Goal: Find specific page/section: Find specific page/section

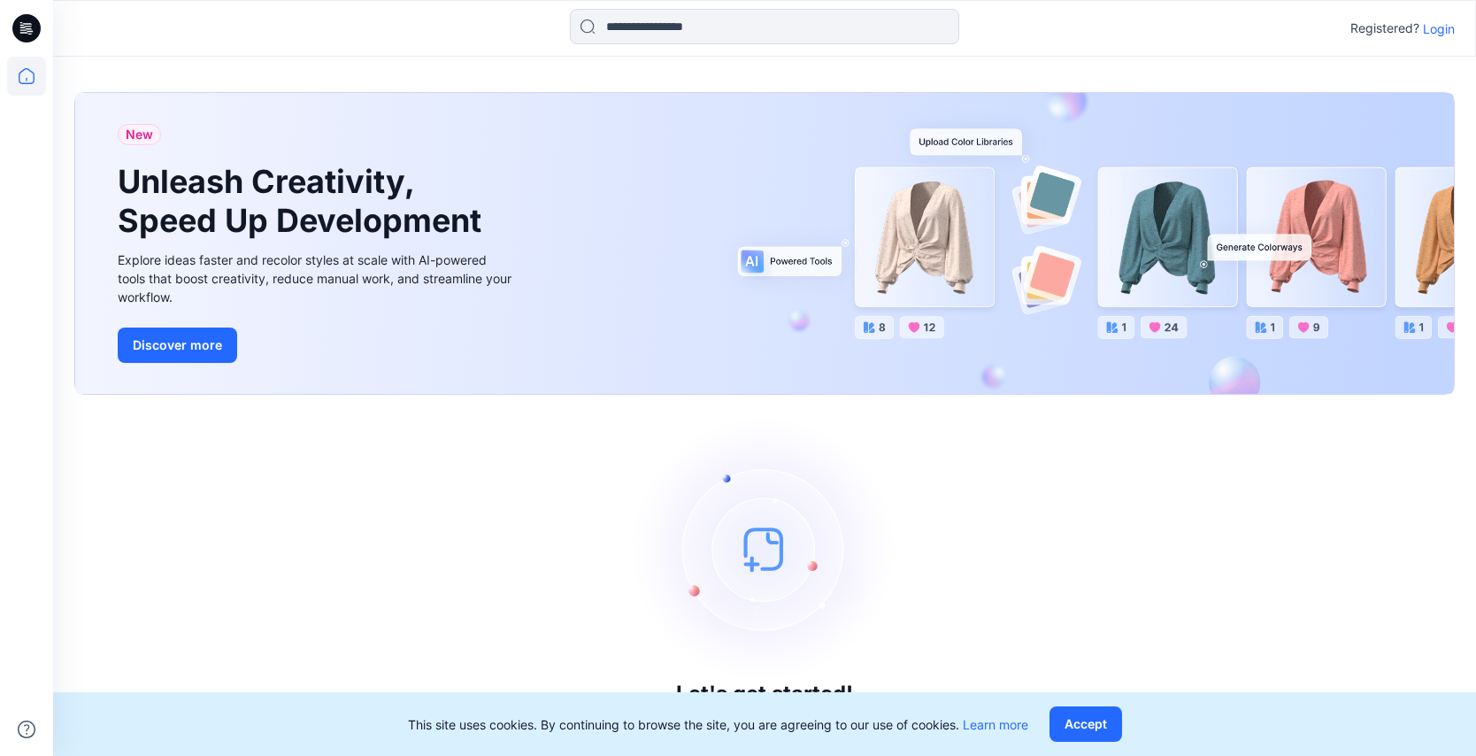
click at [1424, 24] on p "Login" at bounding box center [1439, 28] width 32 height 19
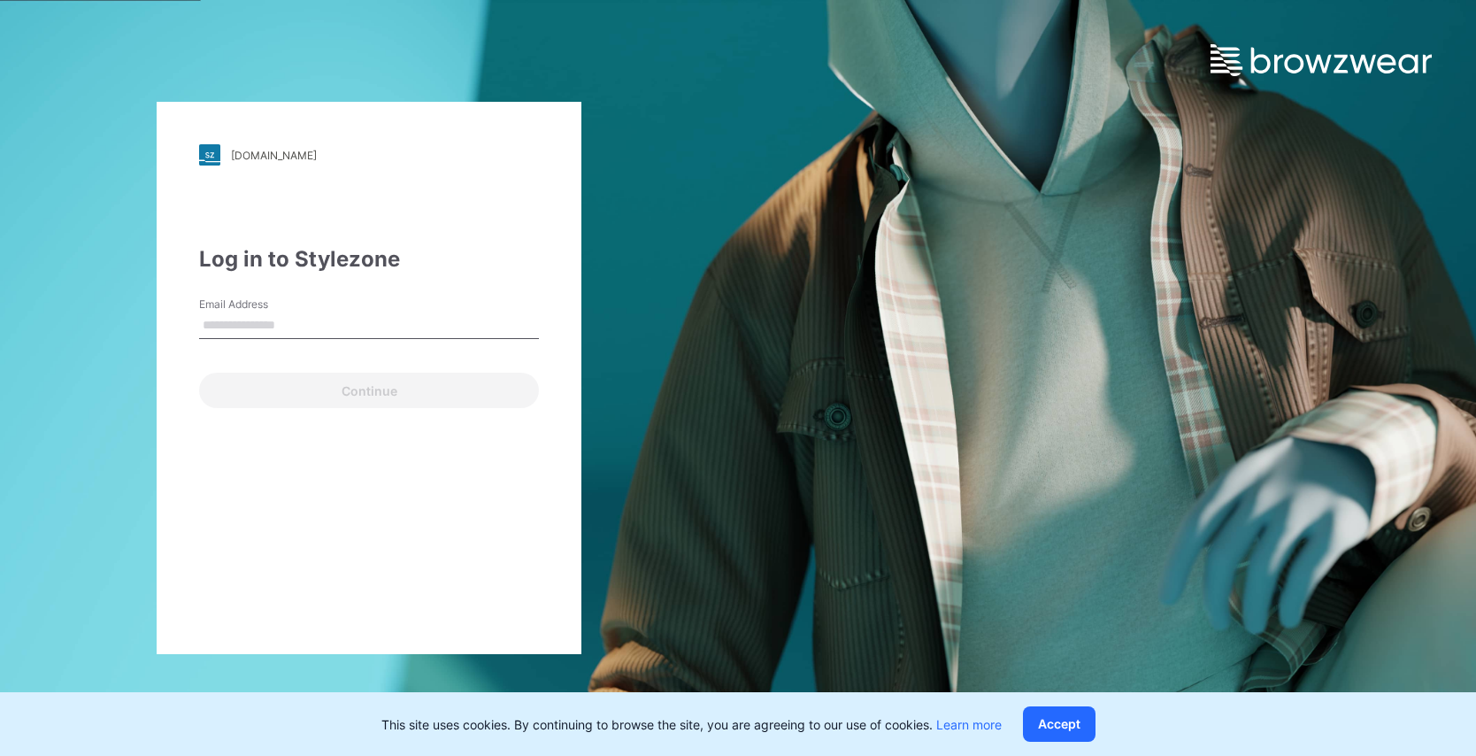
type input "**********"
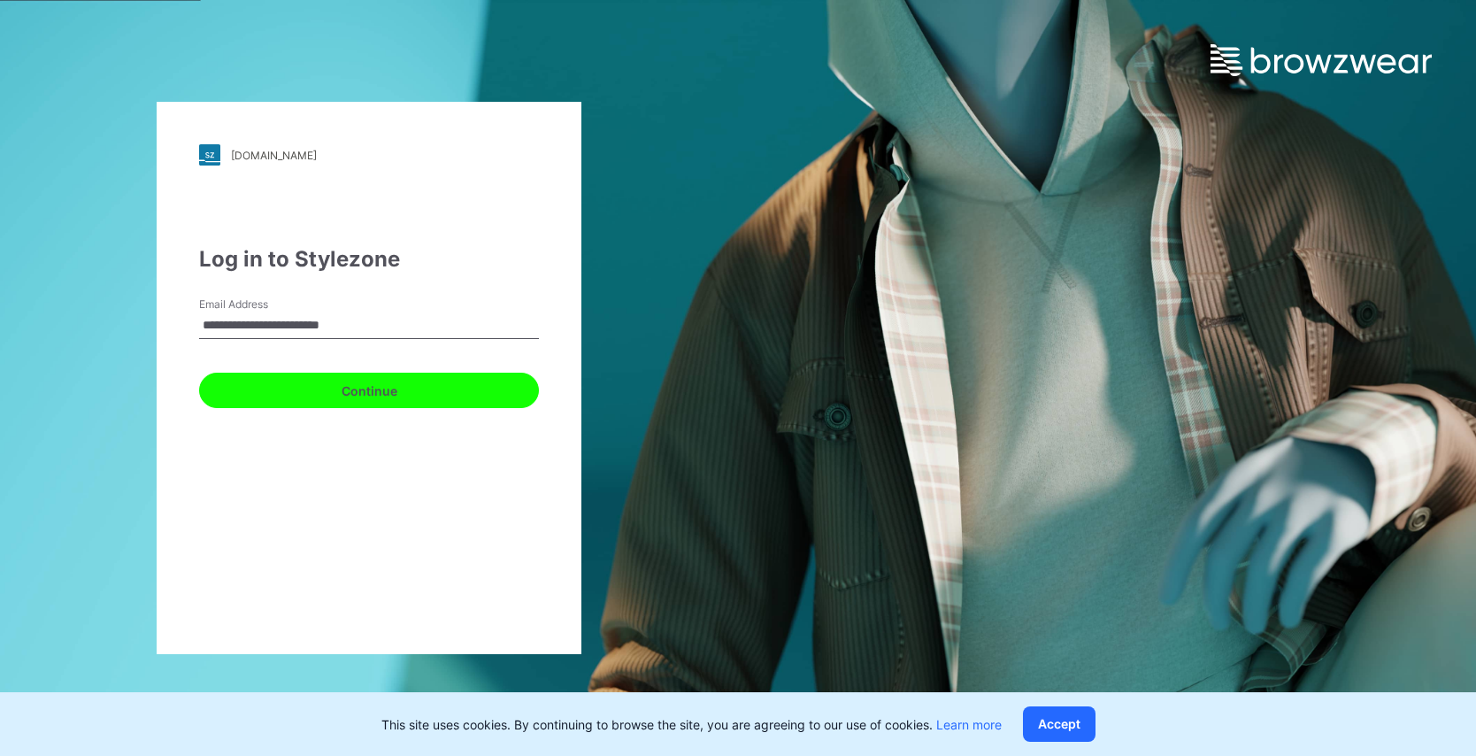
click at [388, 392] on button "Continue" at bounding box center [369, 390] width 340 height 35
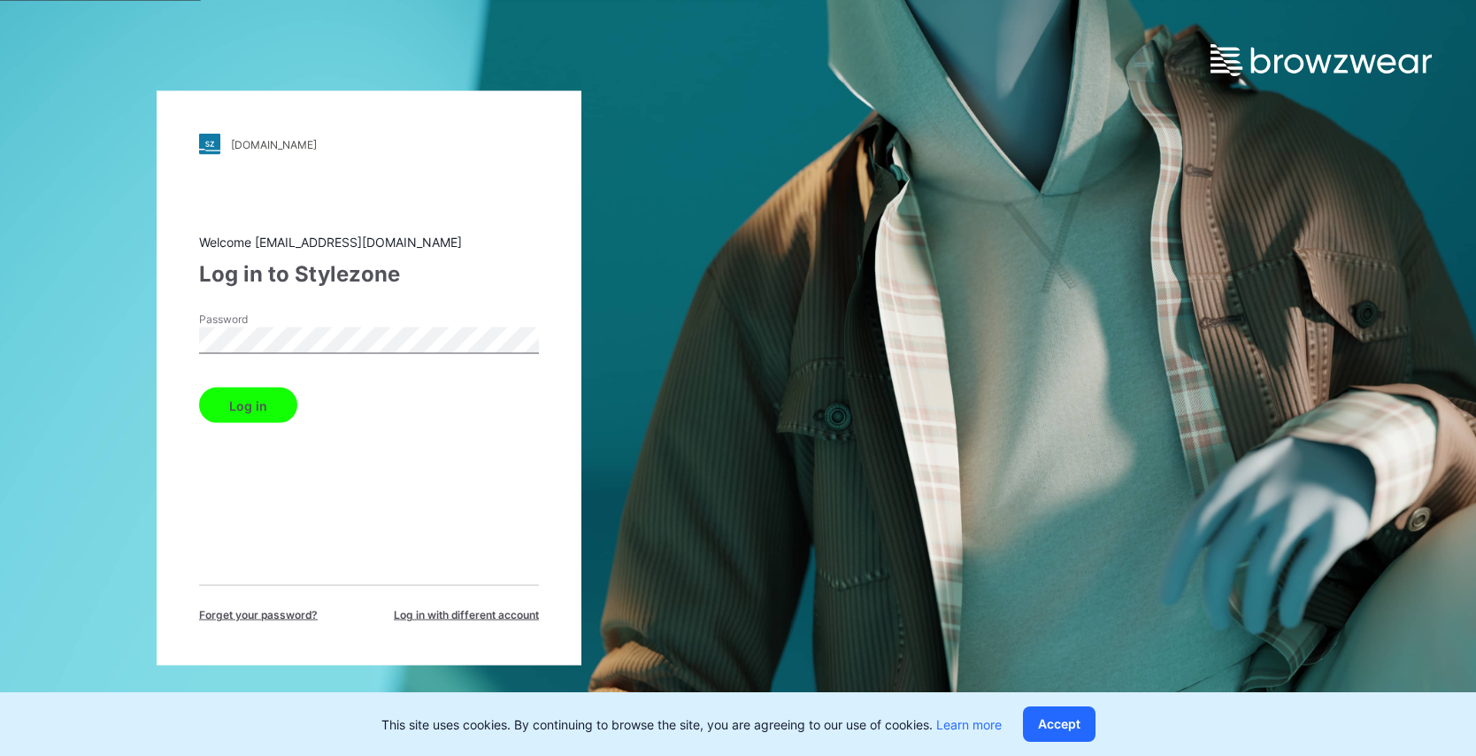
click at [273, 421] on button "Log in" at bounding box center [248, 405] width 98 height 35
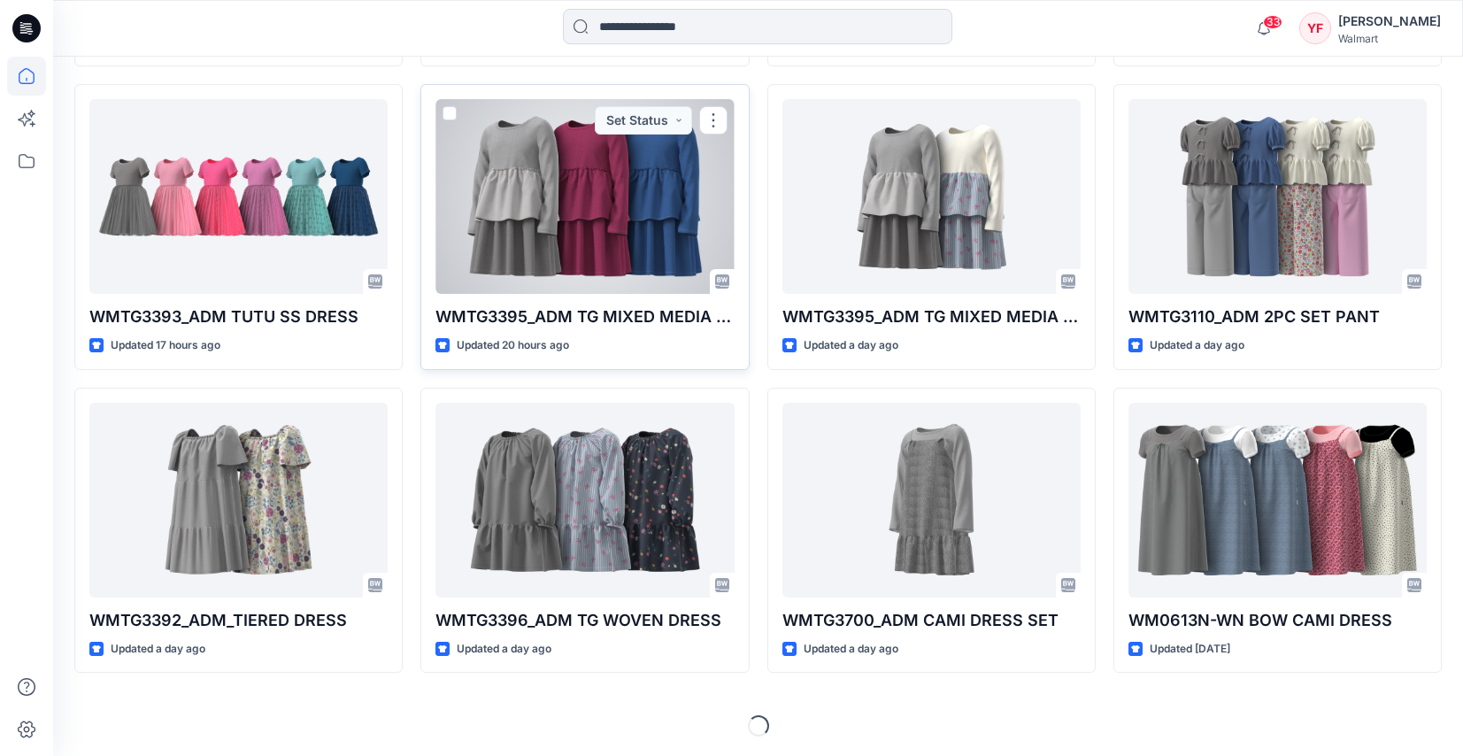
scroll to position [807, 0]
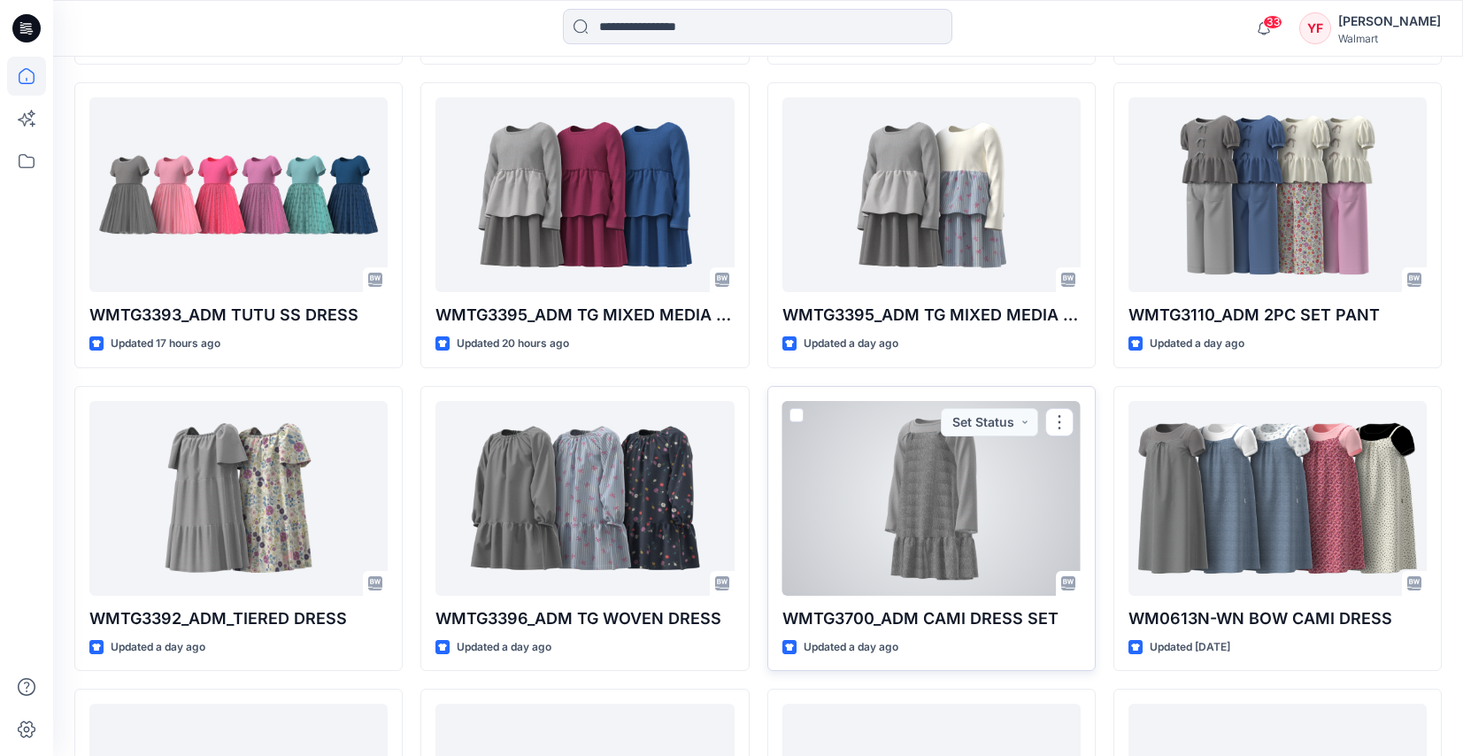
click at [920, 512] on div at bounding box center [931, 498] width 298 height 195
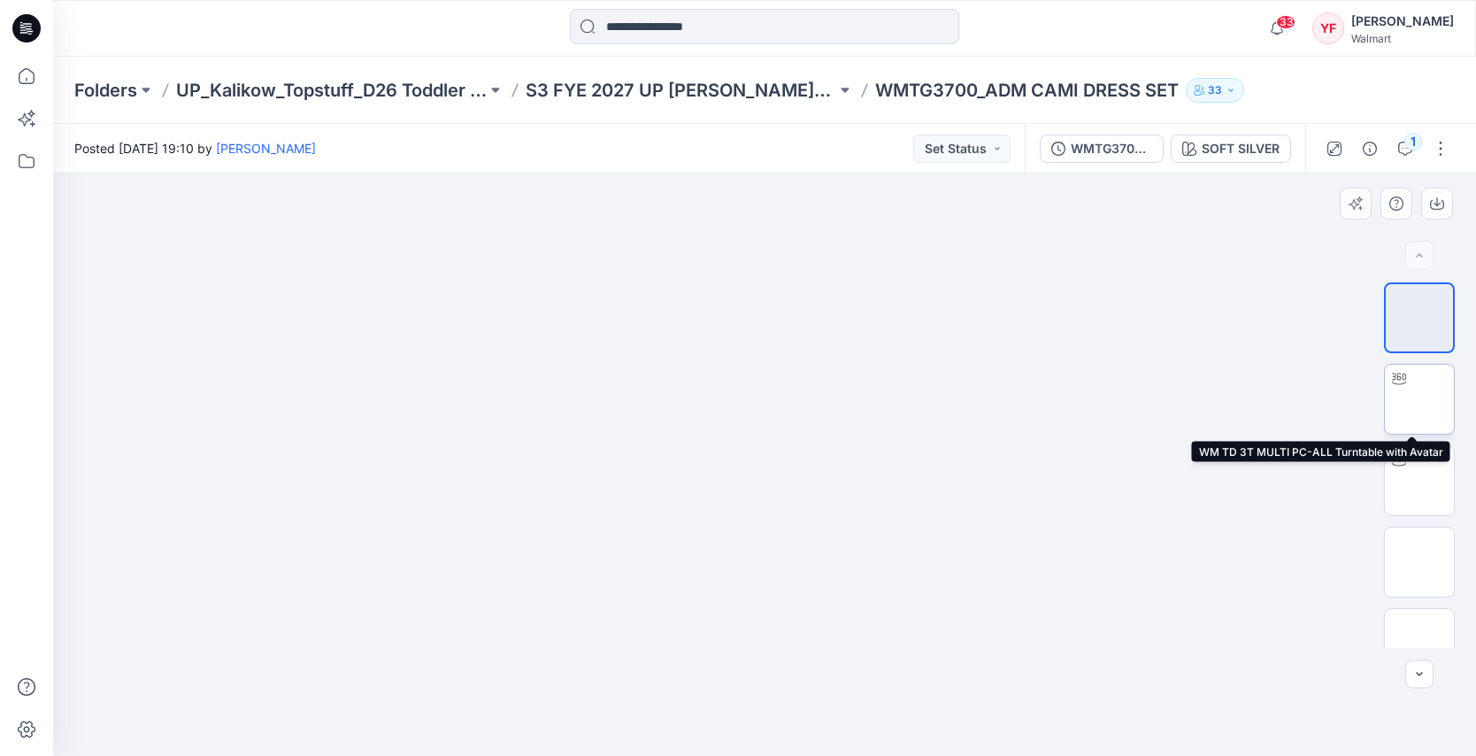
click at [1419, 399] on img at bounding box center [1419, 399] width 0 height 0
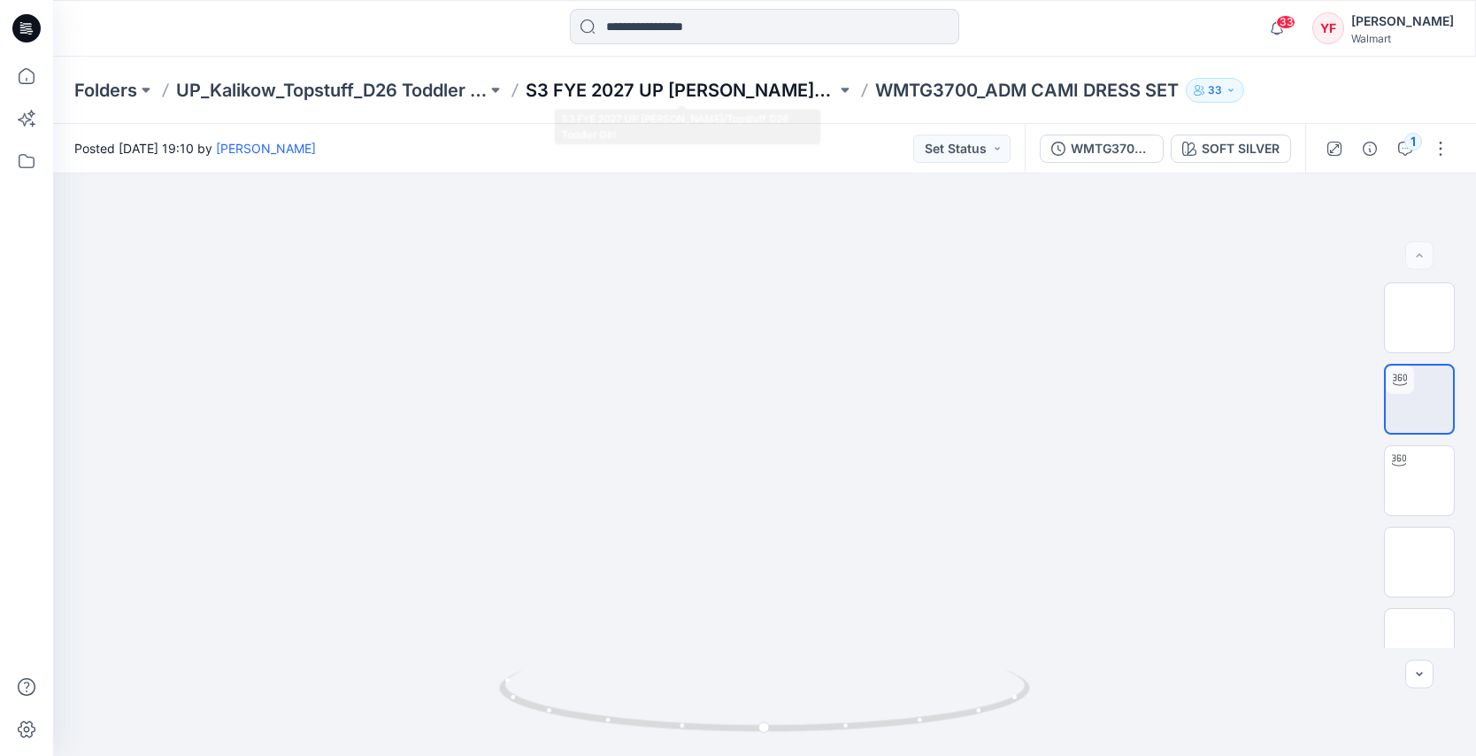
click at [799, 90] on p "S3 FYE 2027 UP [PERSON_NAME]/Topstuff D26 Toddler Girl" at bounding box center [681, 90] width 311 height 25
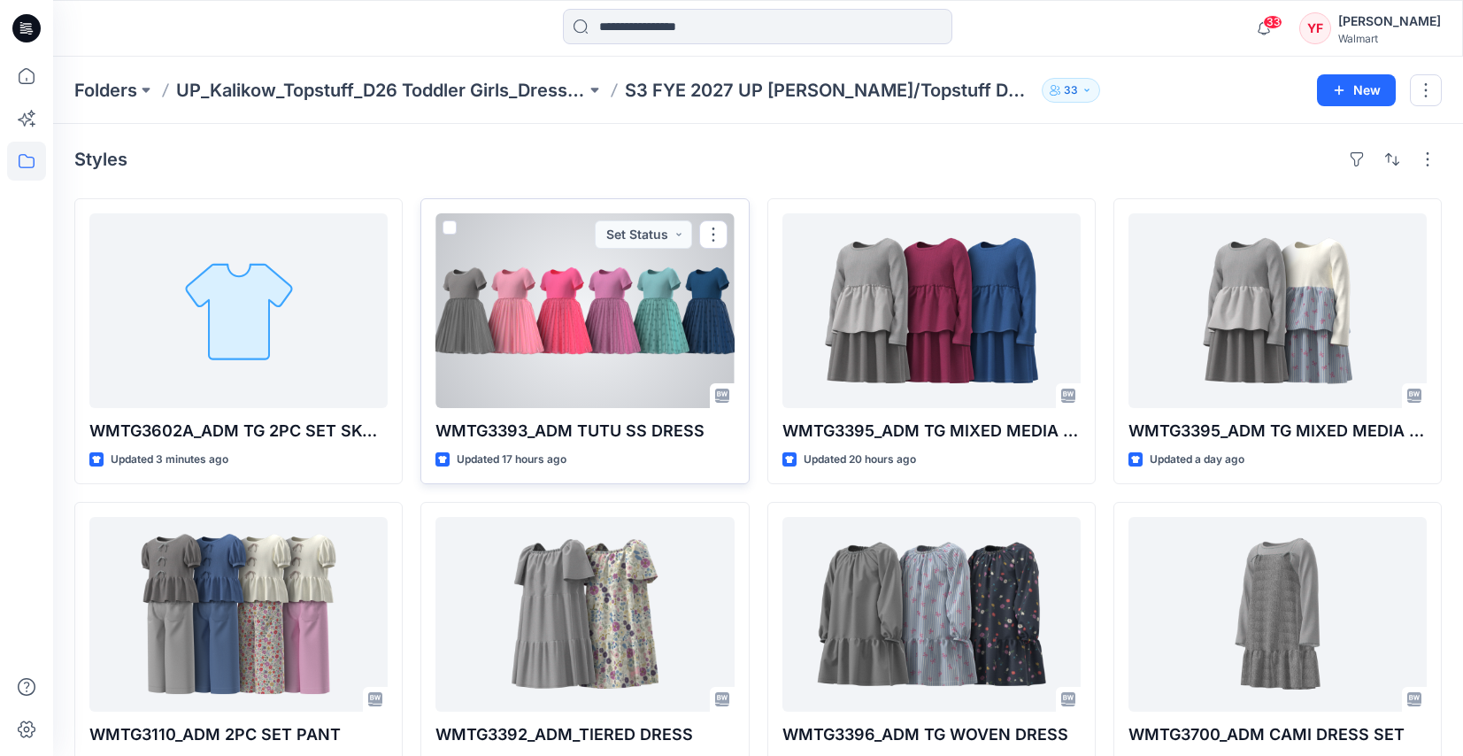
click at [547, 327] on div at bounding box center [584, 310] width 298 height 195
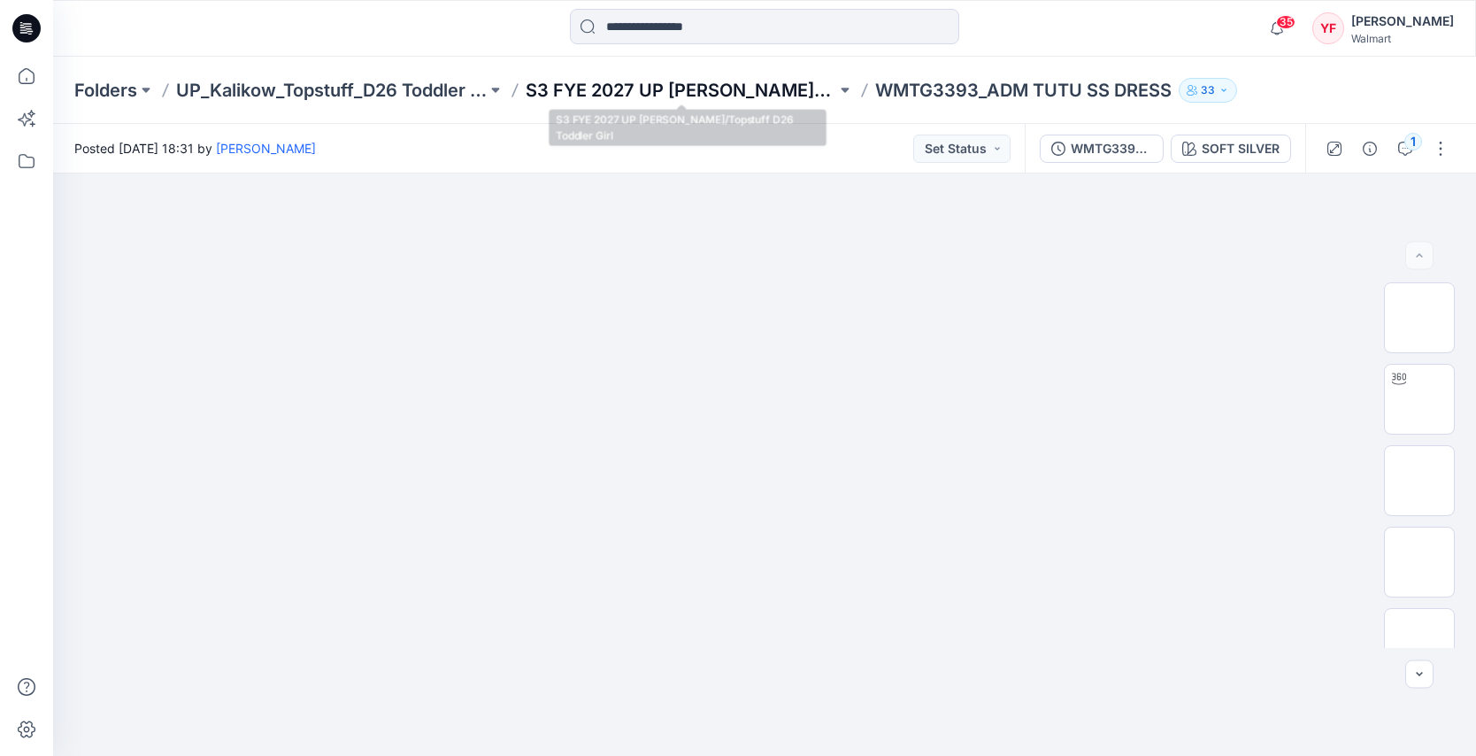
click at [748, 96] on p "S3 FYE 2027 UP [PERSON_NAME]/Topstuff D26 Toddler Girl" at bounding box center [681, 90] width 311 height 25
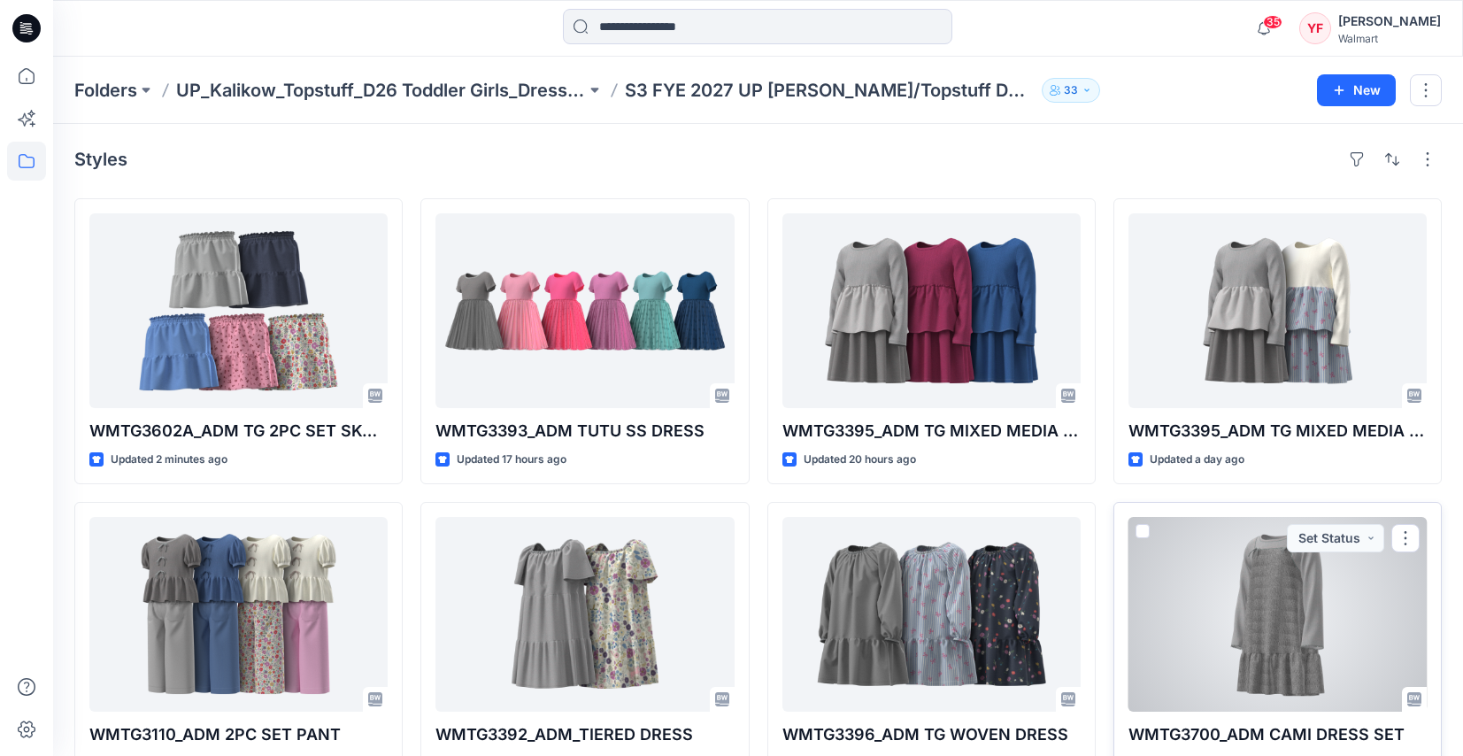
click at [1216, 611] on div at bounding box center [1277, 614] width 298 height 195
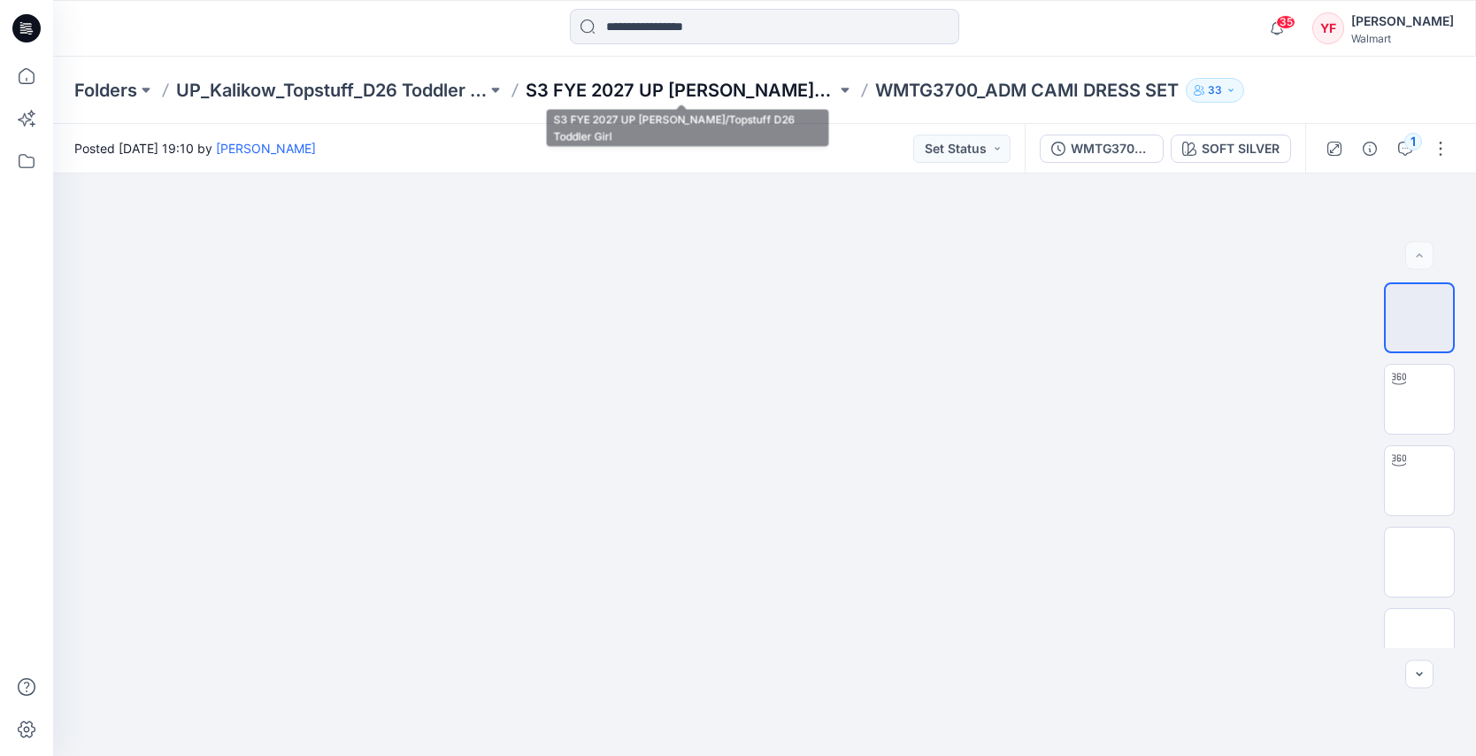
click at [685, 91] on p "S3 FYE 2027 UP [PERSON_NAME]/Topstuff D26 Toddler Girl" at bounding box center [681, 90] width 311 height 25
